Goal: Task Accomplishment & Management: Use online tool/utility

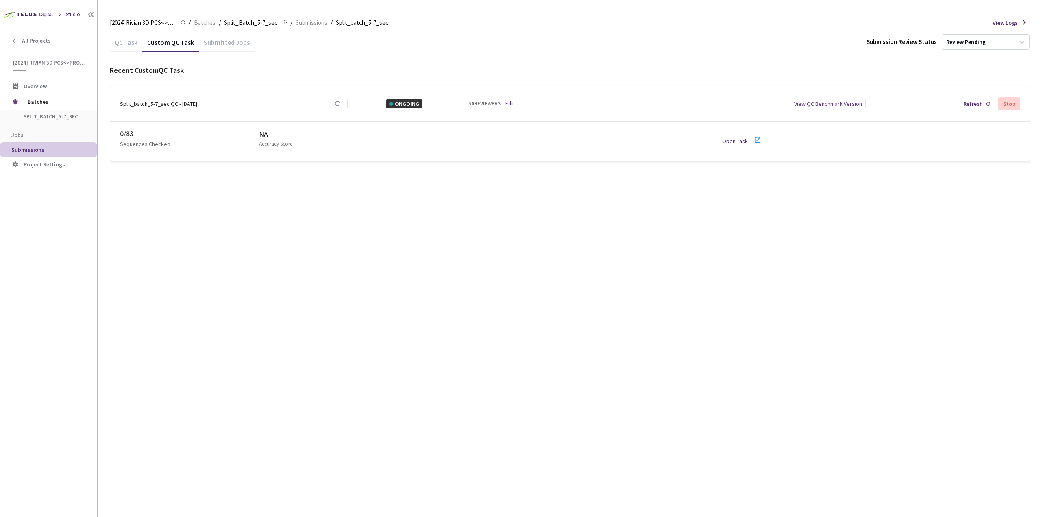
click at [136, 42] on div "QC Task" at bounding box center [126, 45] width 33 height 14
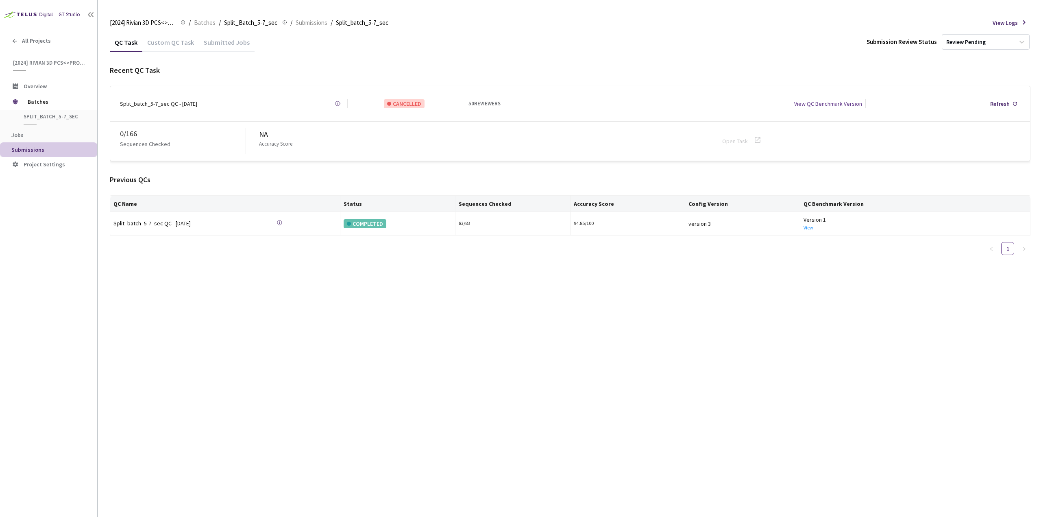
click at [166, 43] on div "Custom QC Task" at bounding box center [170, 45] width 57 height 14
click at [175, 44] on div "Custom QC Task" at bounding box center [170, 45] width 57 height 14
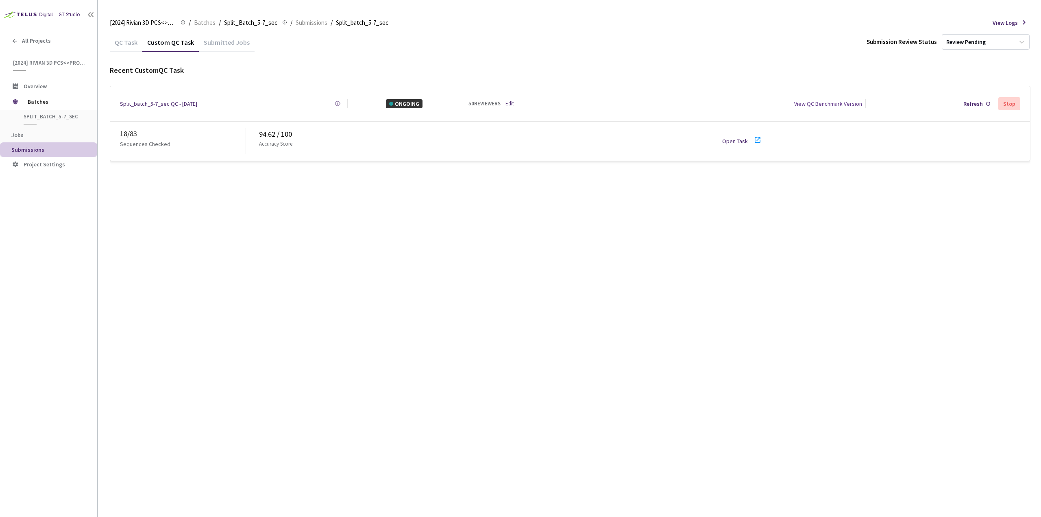
click at [755, 137] on icon at bounding box center [758, 140] width 6 height 6
